Goal: Information Seeking & Learning: Learn about a topic

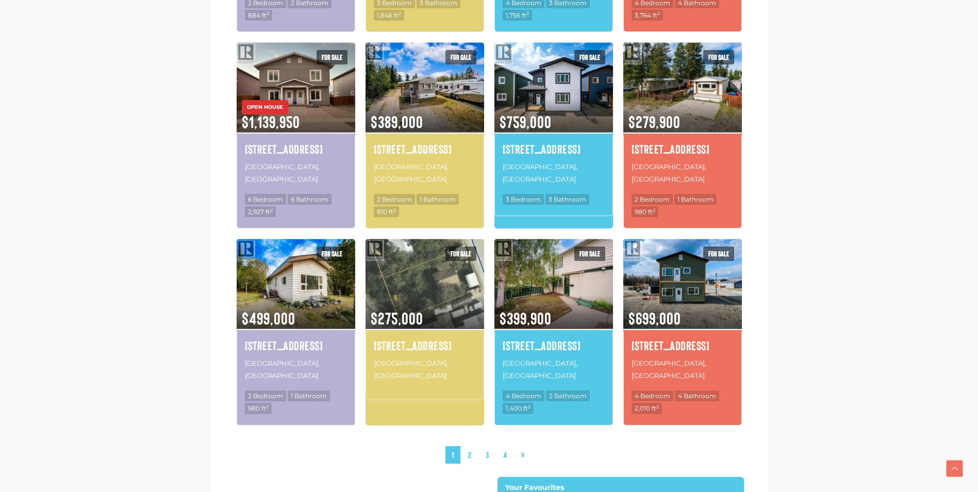
scroll to position [825, 0]
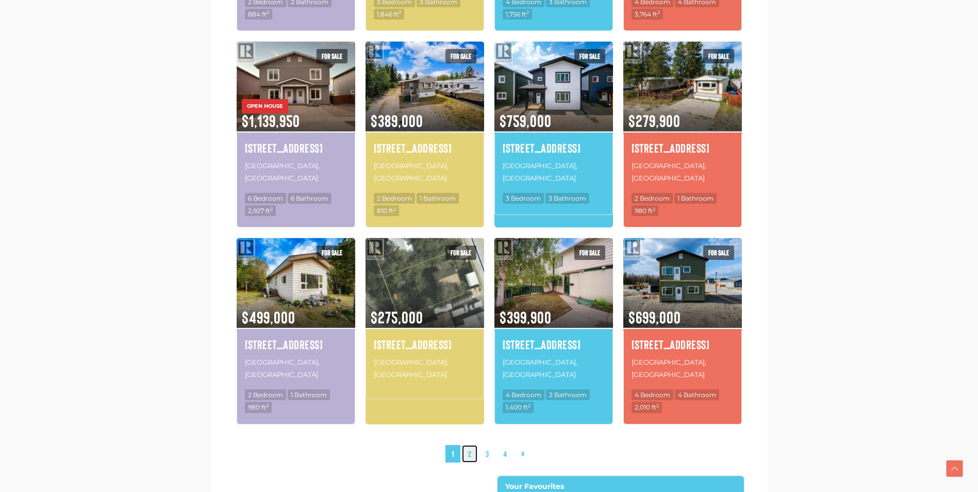
click at [473, 445] on link "2" at bounding box center [469, 454] width 15 height 18
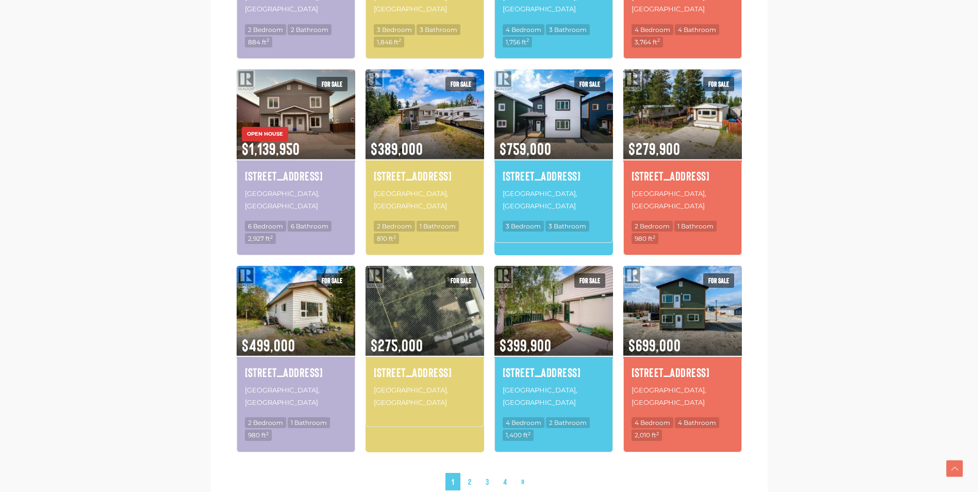
scroll to position [797, 0]
click at [464, 472] on link "2" at bounding box center [469, 481] width 15 height 18
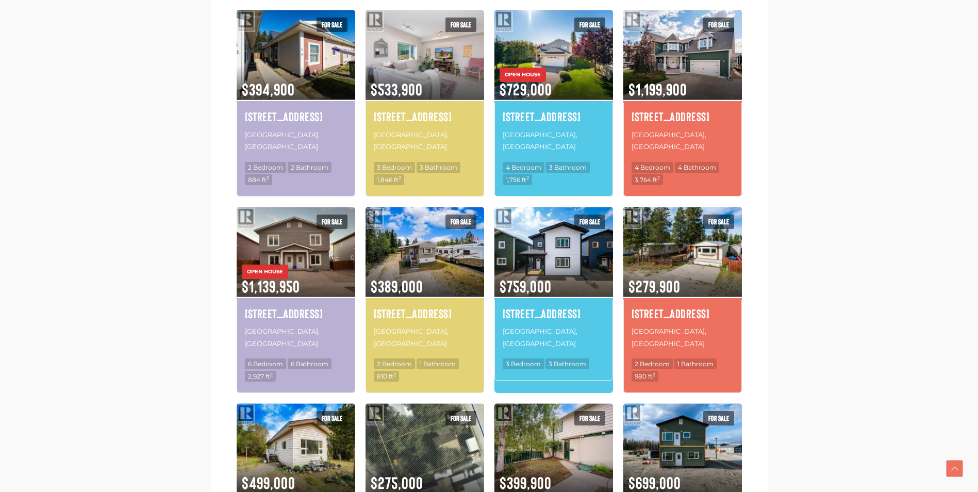
scroll to position [849, 0]
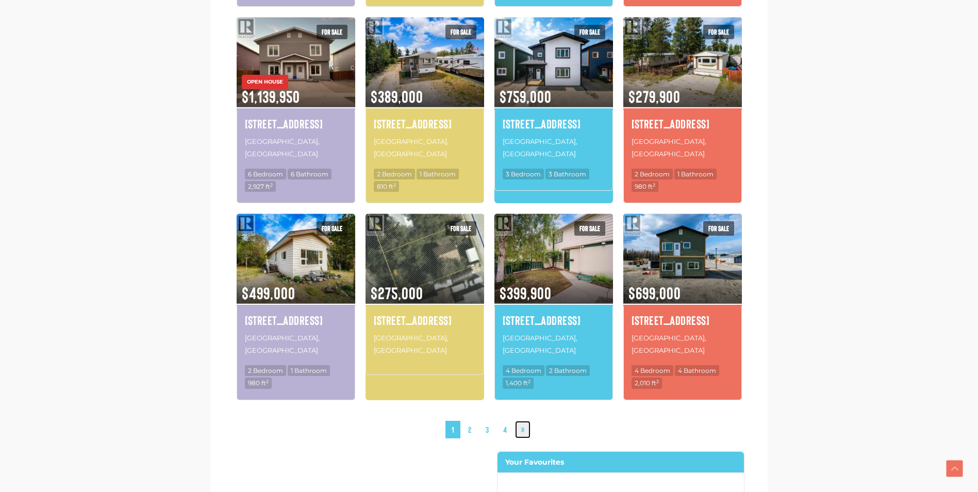
click at [526, 421] on link "»" at bounding box center [522, 430] width 15 height 18
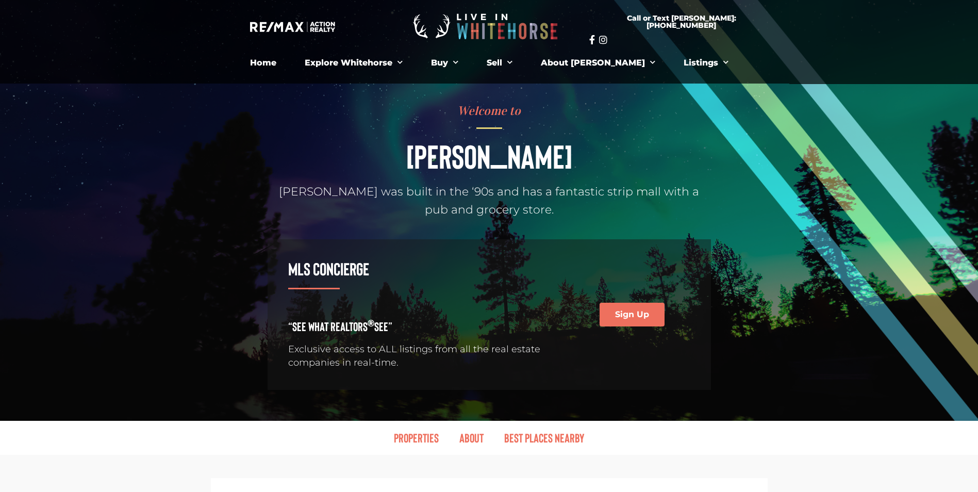
scroll to position [0, 0]
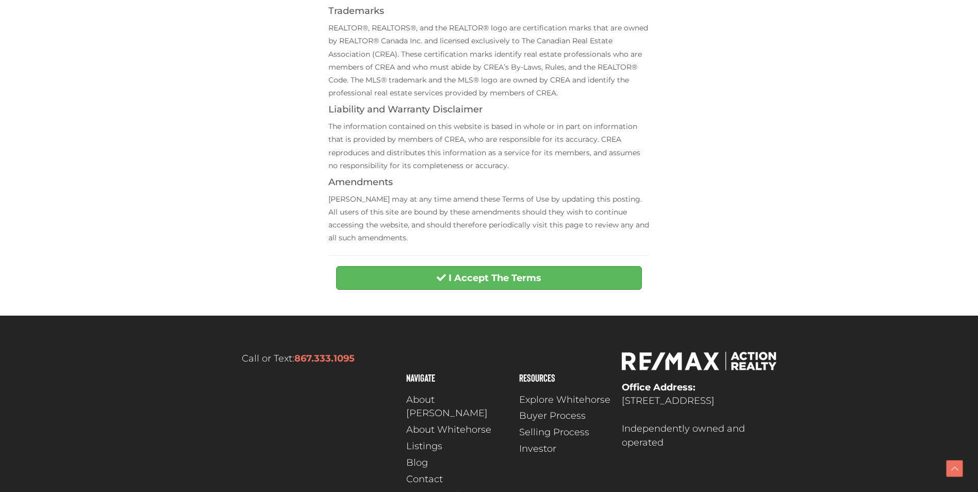
scroll to position [361, 0]
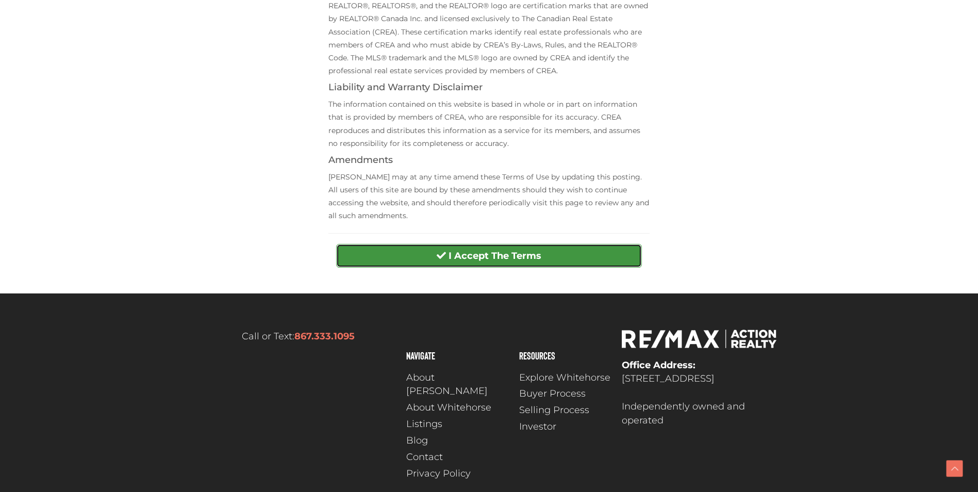
click at [516, 259] on strong "I Accept The Terms" at bounding box center [494, 255] width 93 height 11
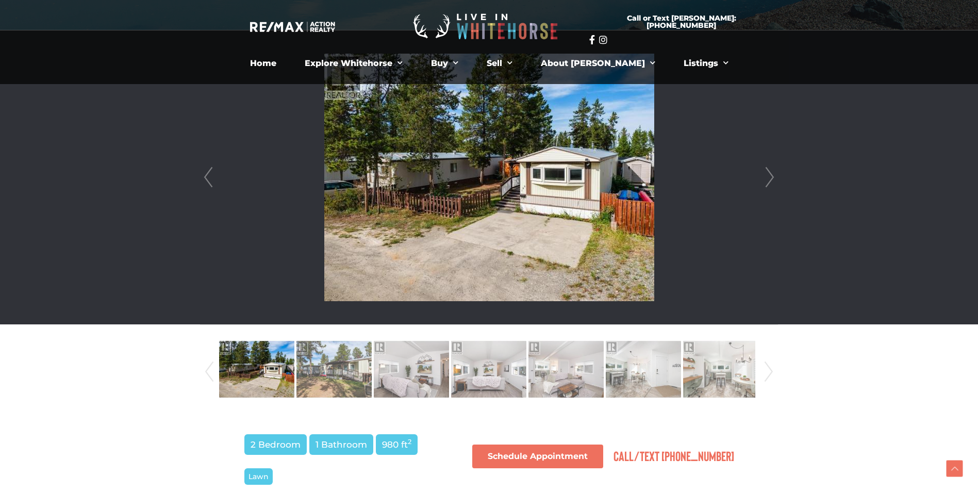
scroll to position [206, 0]
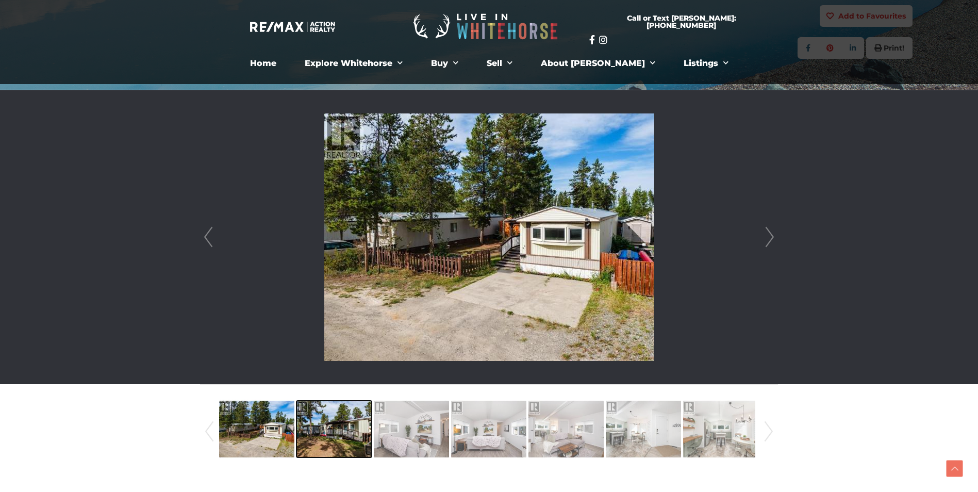
click at [340, 451] on img at bounding box center [333, 429] width 75 height 59
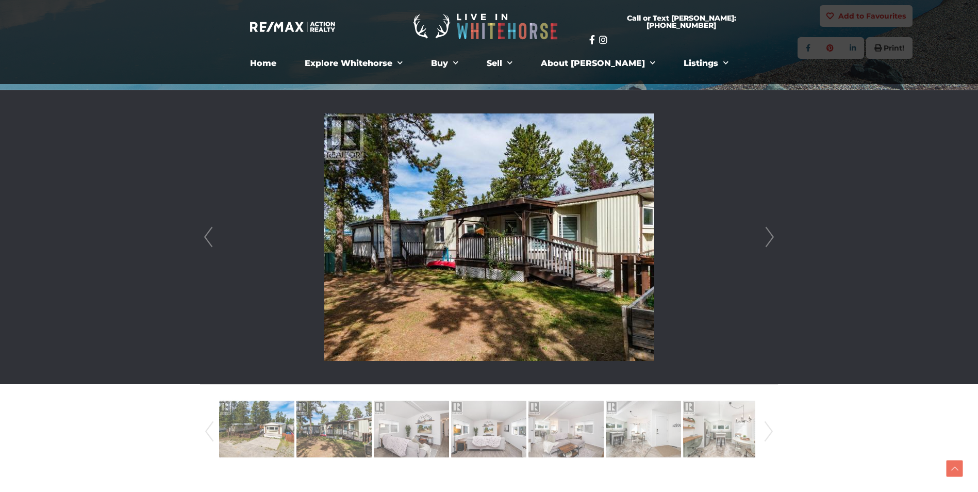
click at [772, 230] on link "Next" at bounding box center [769, 237] width 15 height 294
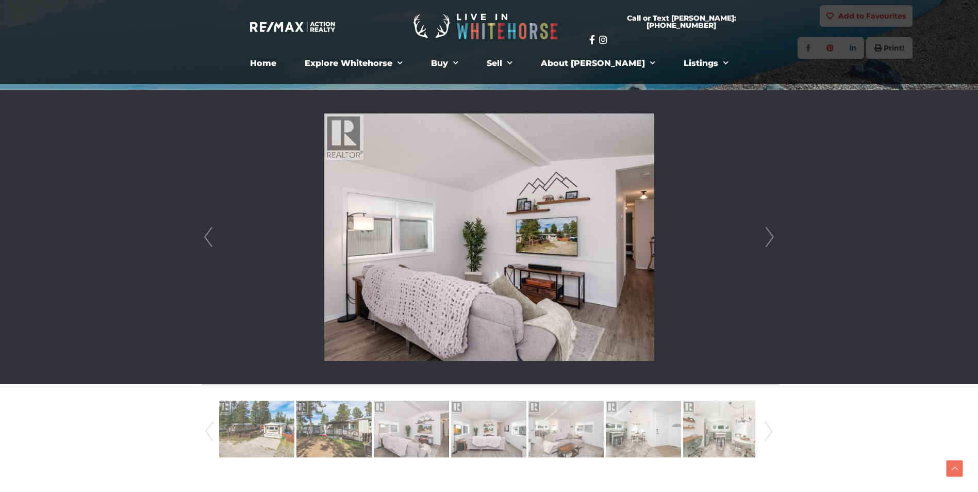
click at [772, 230] on link "Next" at bounding box center [769, 237] width 15 height 294
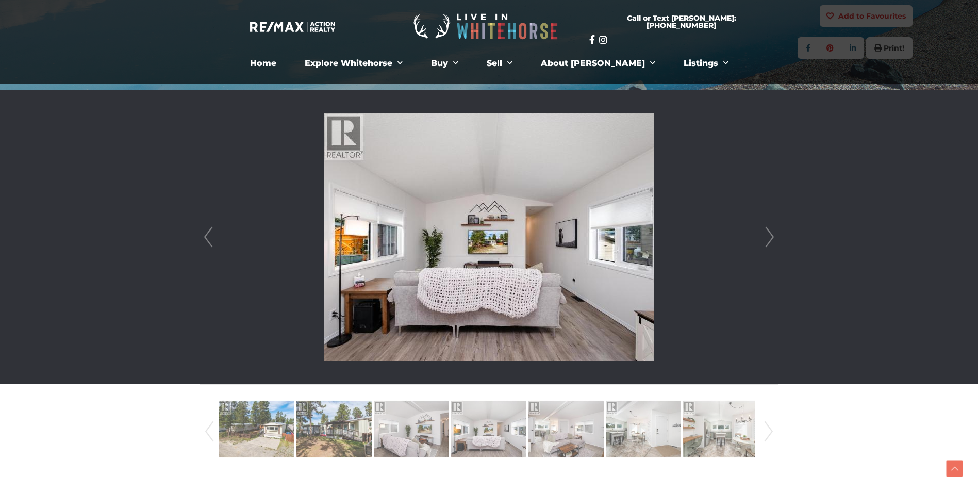
click at [772, 230] on link "Next" at bounding box center [769, 237] width 15 height 294
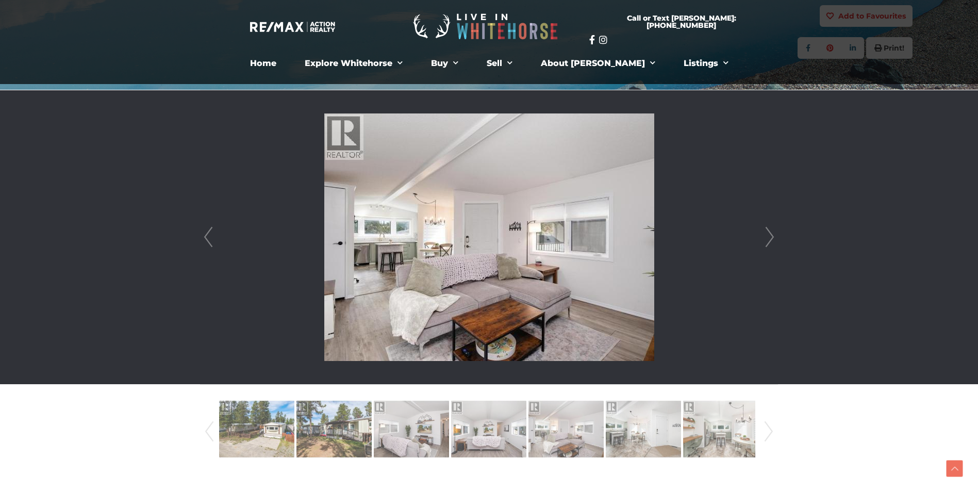
click at [772, 230] on link "Next" at bounding box center [769, 237] width 15 height 294
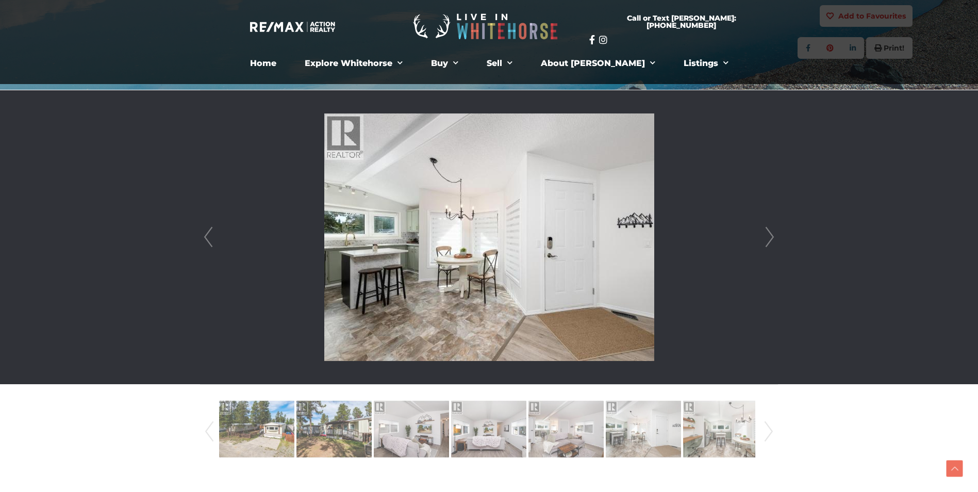
click at [772, 230] on link "Next" at bounding box center [769, 237] width 15 height 294
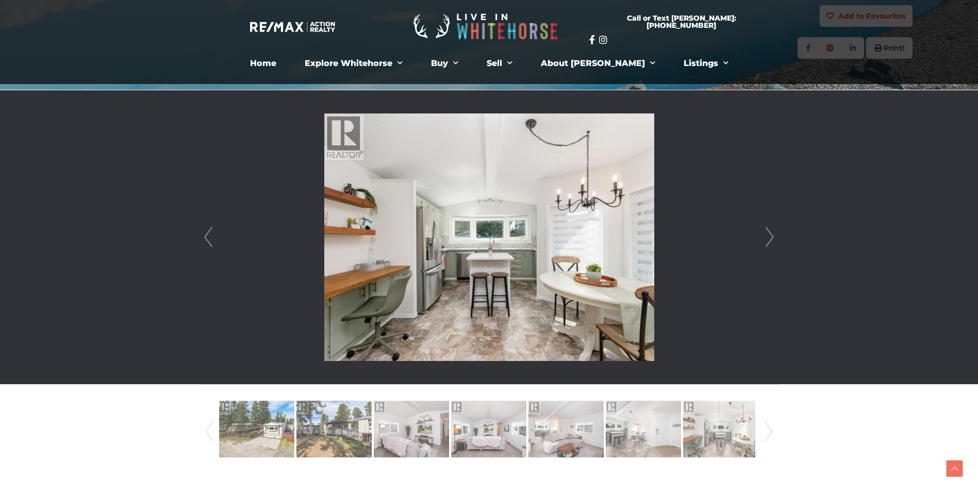
click at [772, 230] on link "Next" at bounding box center [769, 237] width 15 height 294
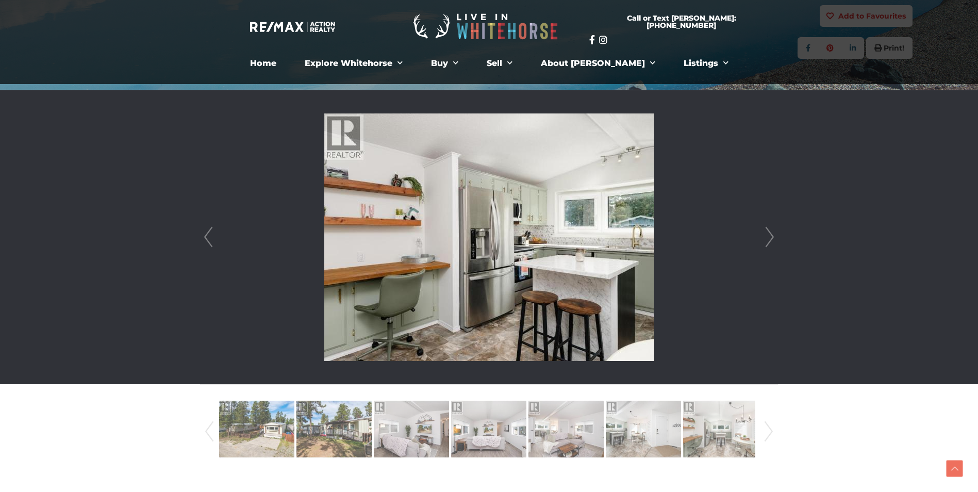
click at [772, 230] on link "Next" at bounding box center [769, 237] width 15 height 294
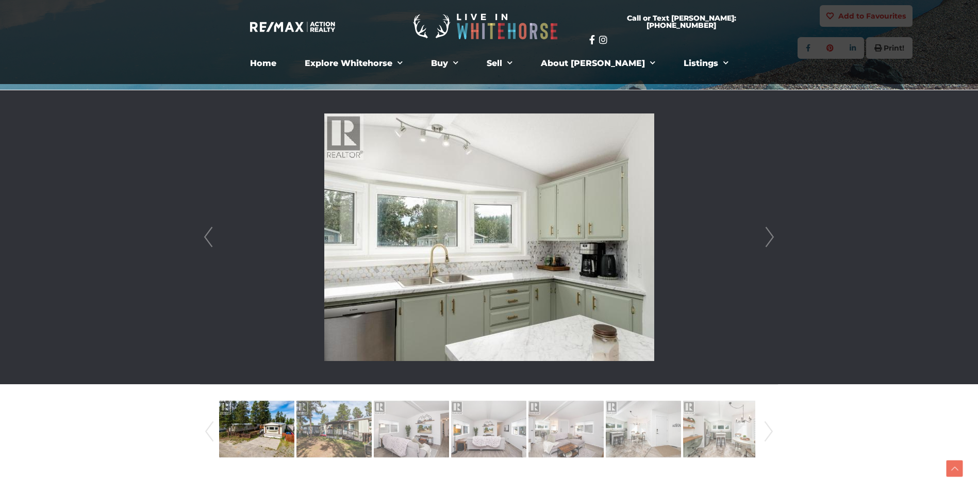
click at [772, 230] on link "Next" at bounding box center [769, 237] width 15 height 294
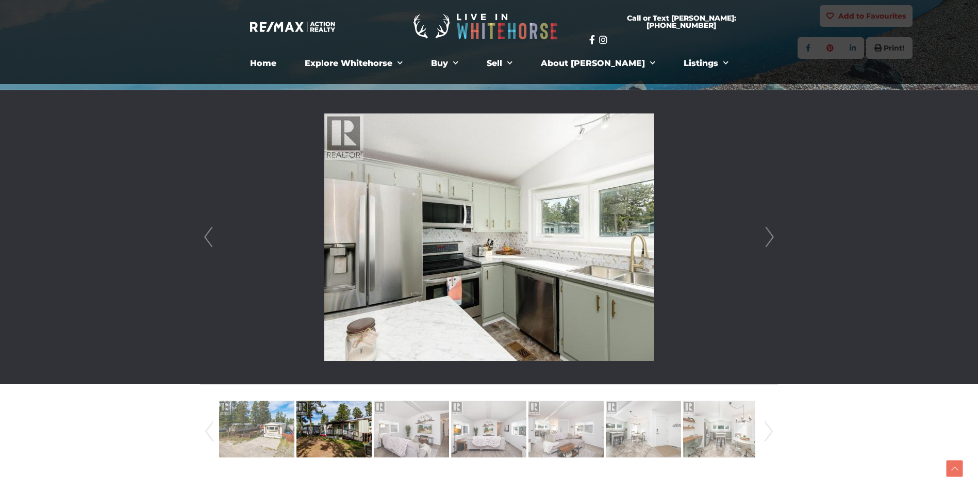
click at [772, 230] on link "Next" at bounding box center [769, 237] width 15 height 294
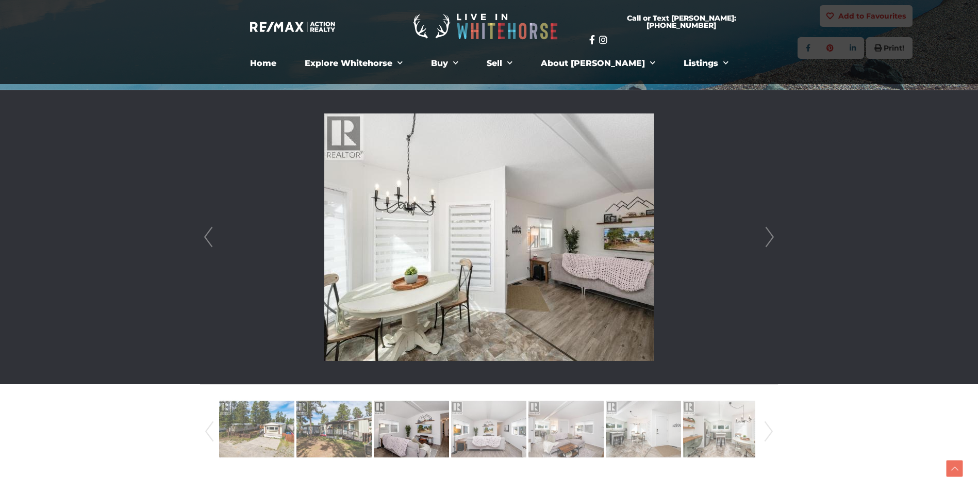
click at [772, 230] on link "Next" at bounding box center [769, 237] width 15 height 294
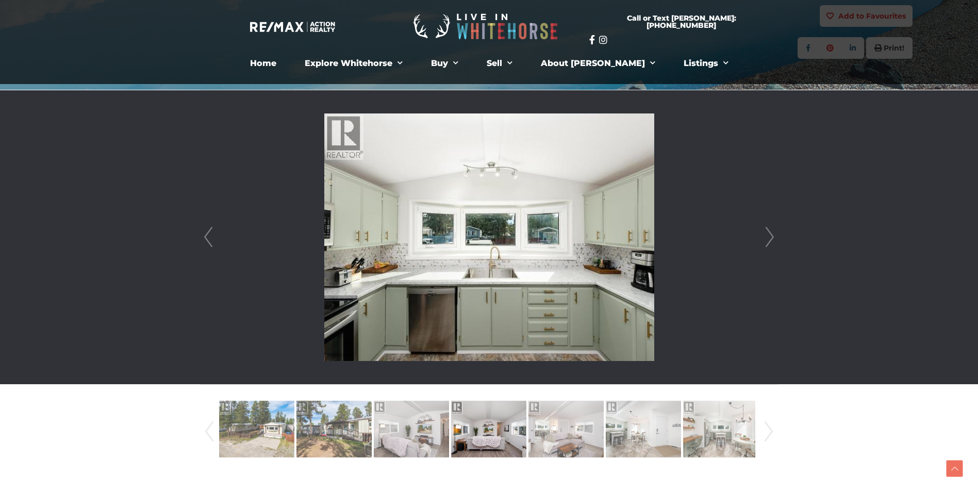
click at [213, 243] on link "Prev" at bounding box center [208, 237] width 15 height 294
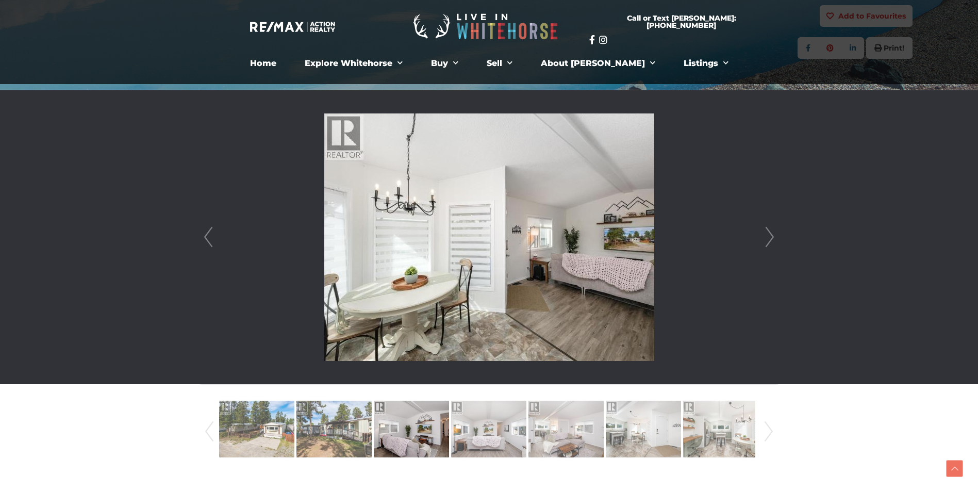
click at [775, 236] on link "Next" at bounding box center [769, 237] width 15 height 294
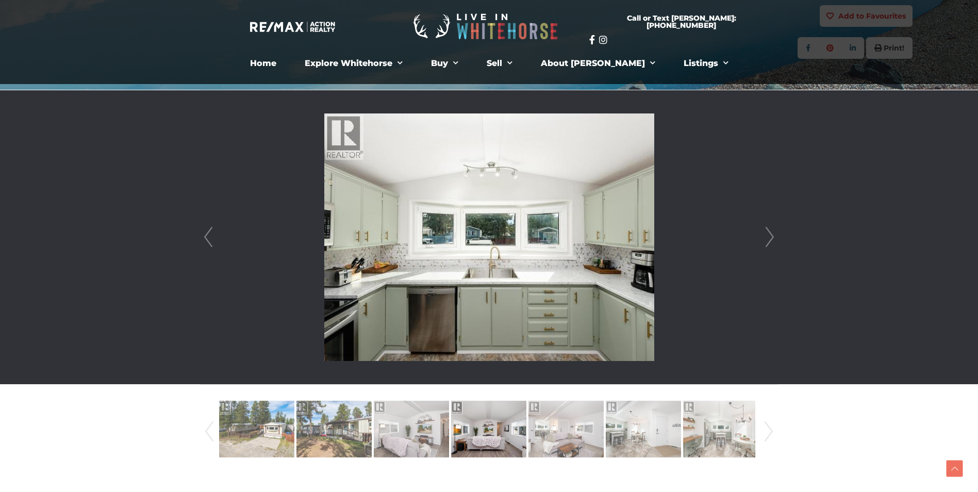
click at [775, 236] on link "Next" at bounding box center [769, 237] width 15 height 294
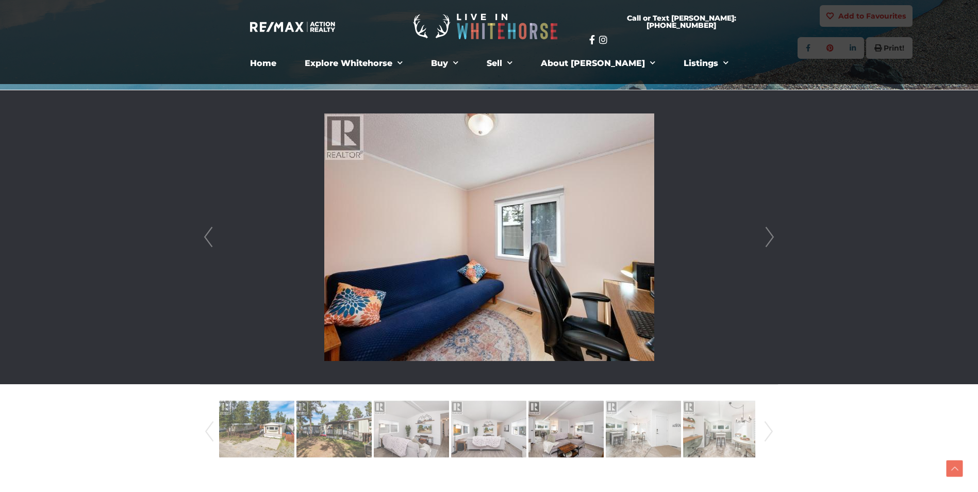
click at [775, 236] on link "Next" at bounding box center [769, 237] width 15 height 294
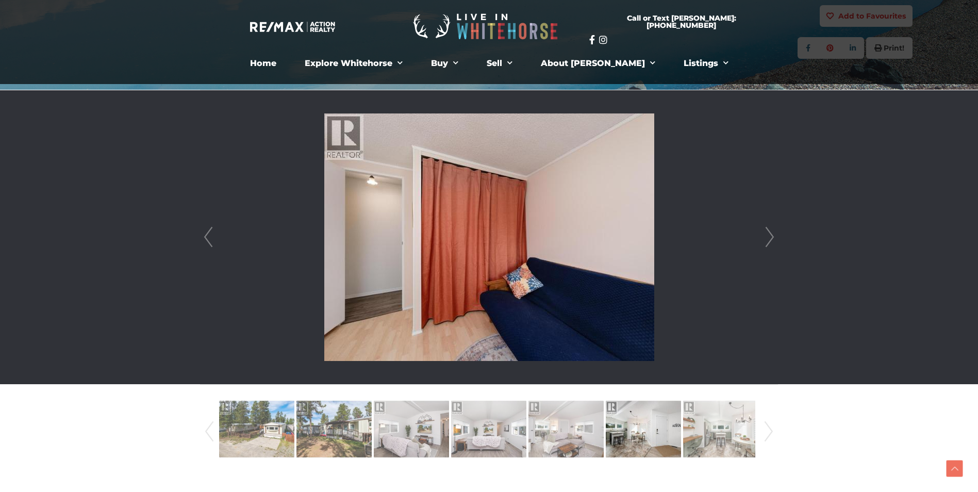
click at [775, 236] on link "Next" at bounding box center [769, 237] width 15 height 294
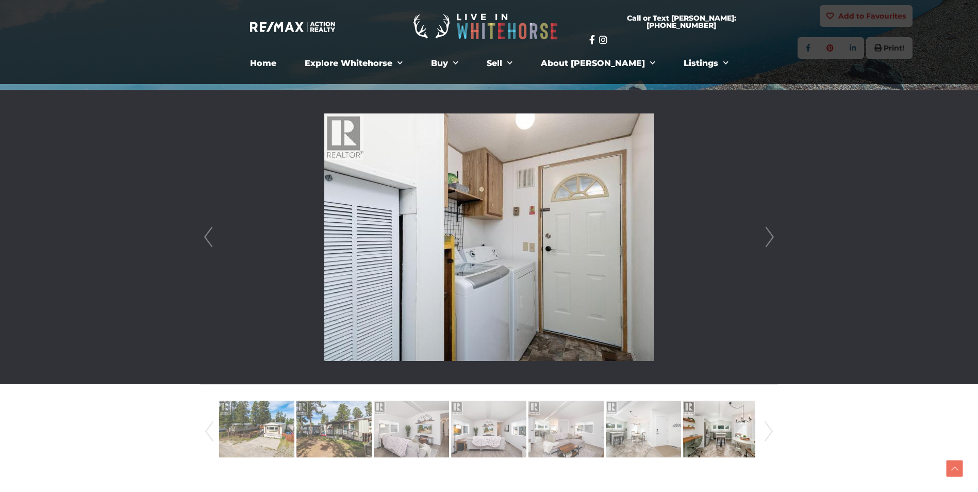
click at [769, 243] on link "Next" at bounding box center [769, 237] width 15 height 294
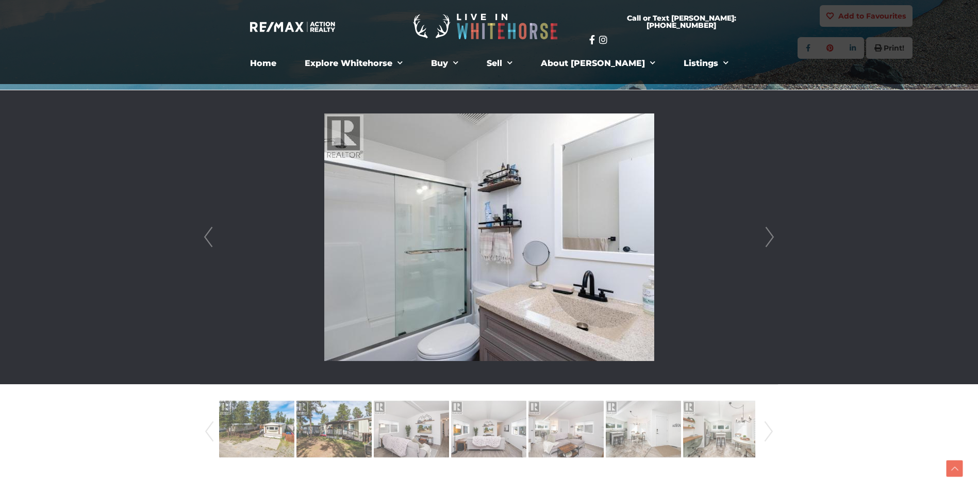
click at [769, 243] on link "Next" at bounding box center [769, 237] width 15 height 294
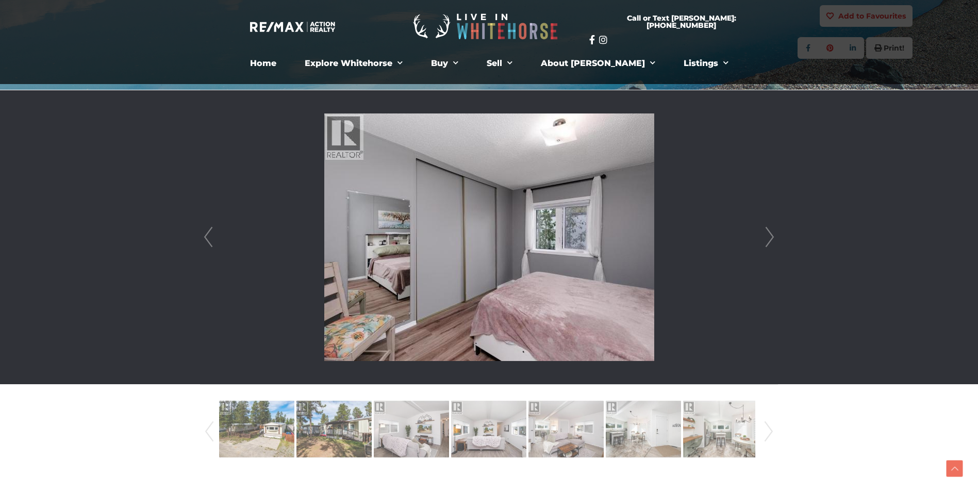
click at [769, 243] on link "Next" at bounding box center [769, 237] width 15 height 294
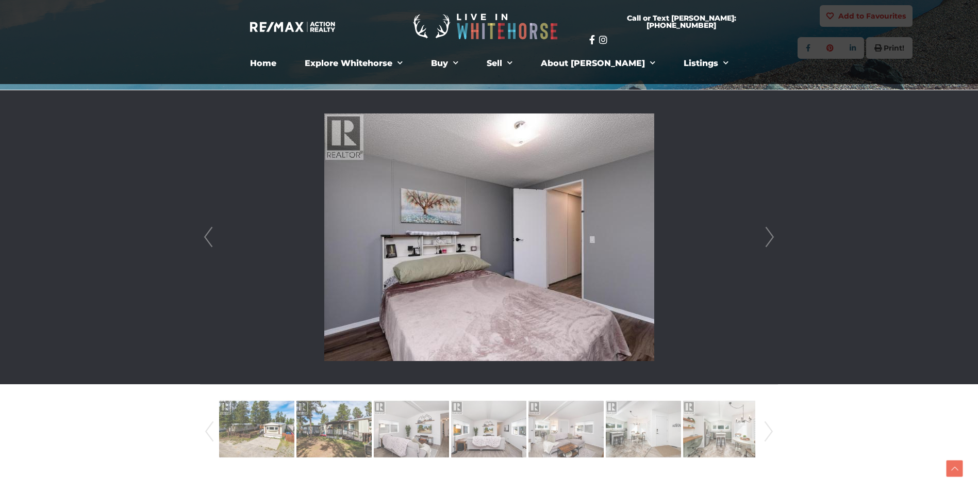
click at [769, 243] on link "Next" at bounding box center [769, 237] width 15 height 294
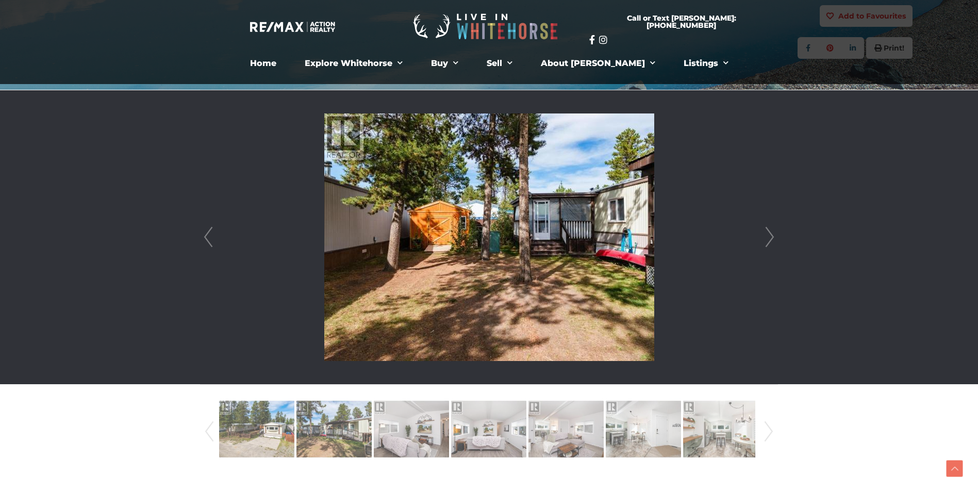
click at [769, 243] on link "Next" at bounding box center [769, 237] width 15 height 294
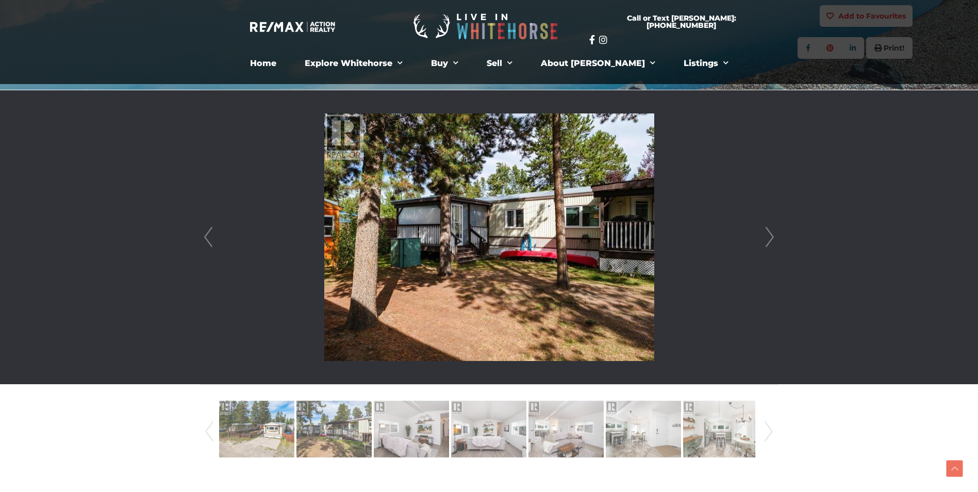
click at [770, 243] on link "Next" at bounding box center [769, 237] width 15 height 294
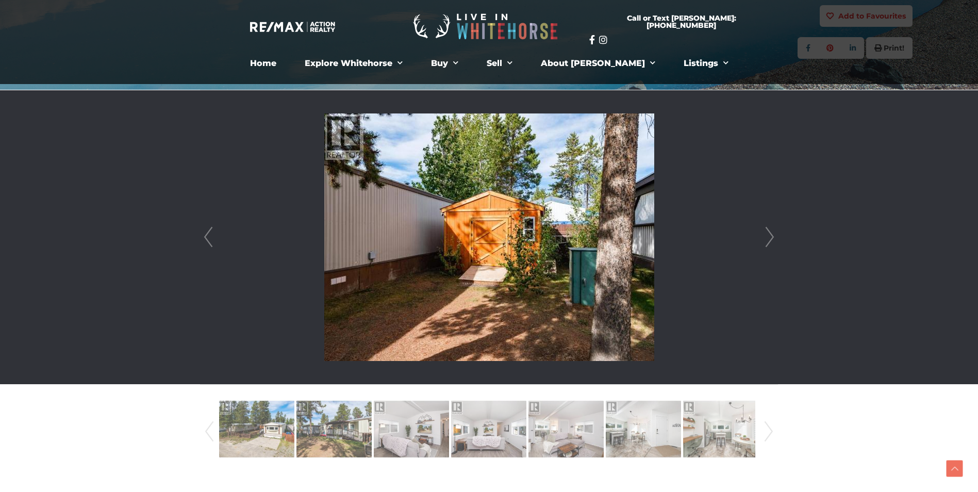
click at [770, 243] on link "Next" at bounding box center [769, 237] width 15 height 294
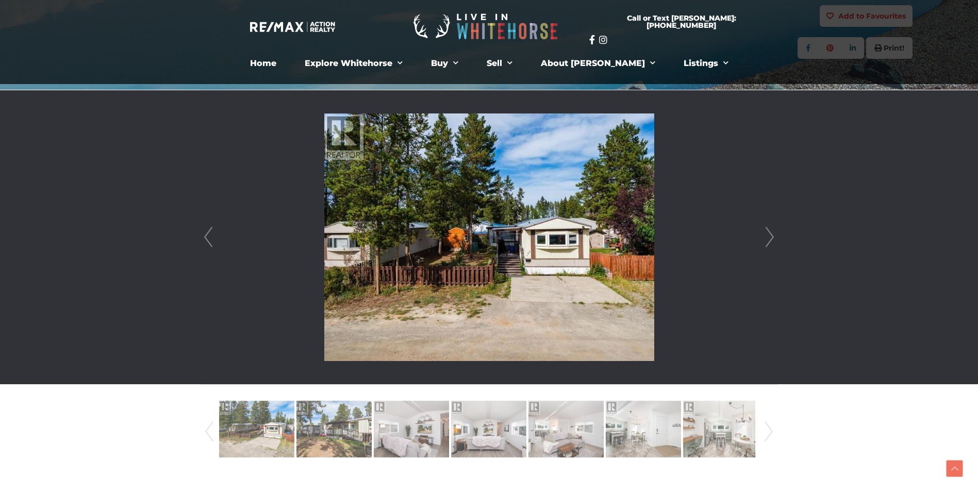
click at [771, 242] on link "Next" at bounding box center [769, 237] width 15 height 294
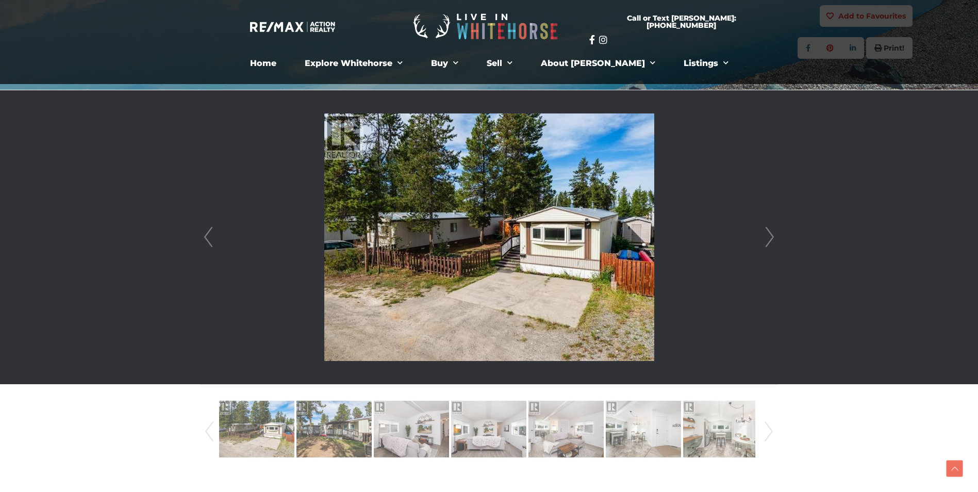
click at [771, 242] on link "Next" at bounding box center [769, 237] width 15 height 294
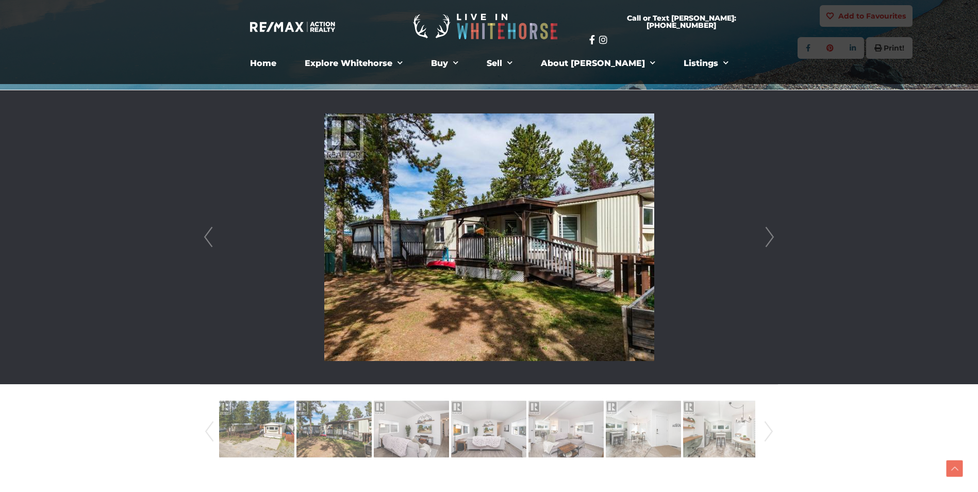
click at [771, 242] on link "Next" at bounding box center [769, 237] width 15 height 294
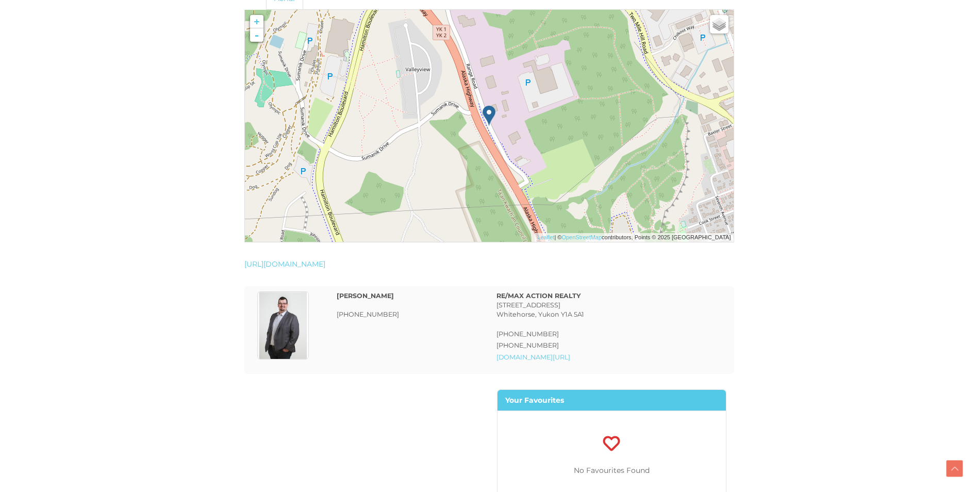
scroll to position [1907, 0]
